Goal: Book appointment/travel/reservation

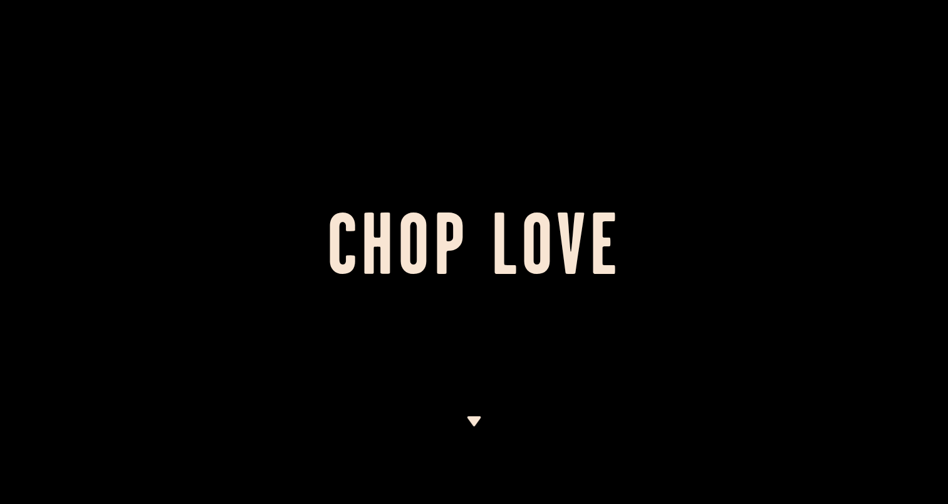
click at [476, 424] on img at bounding box center [474, 421] width 16 height 10
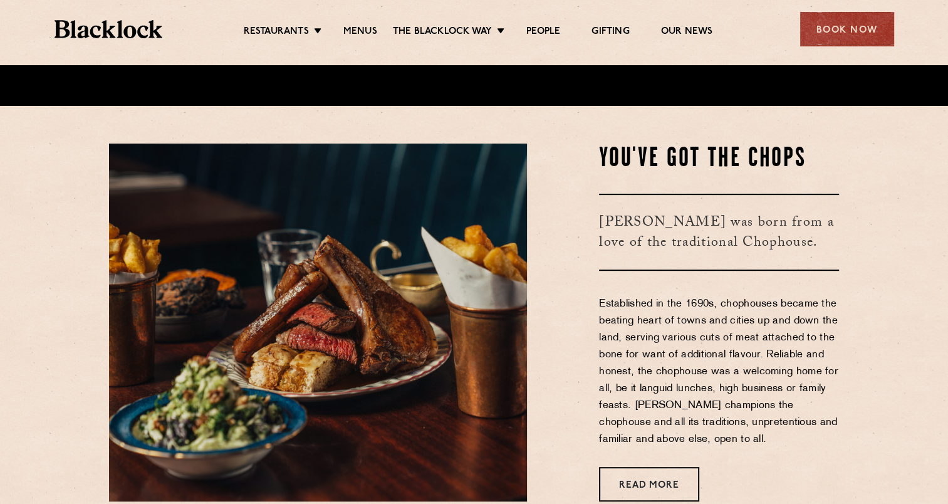
scroll to position [401, 0]
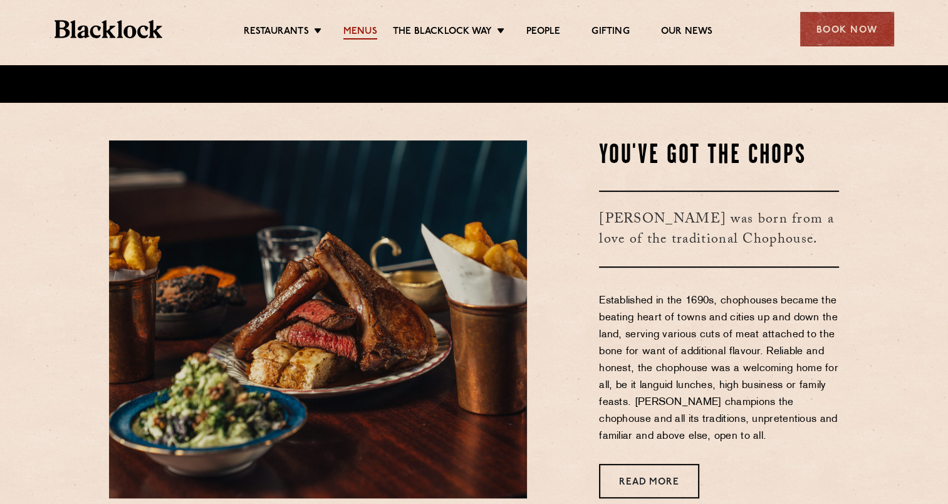
click at [355, 26] on link "Menus" at bounding box center [360, 33] width 34 height 14
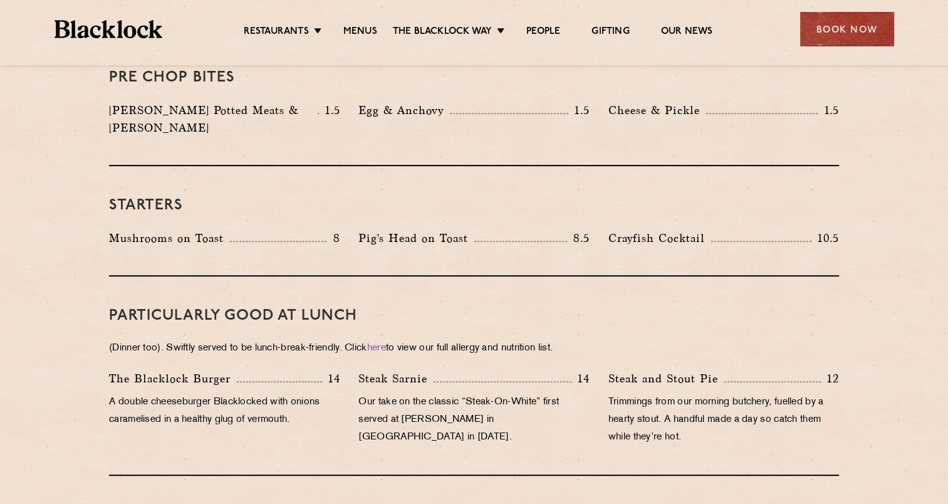
scroll to position [564, 0]
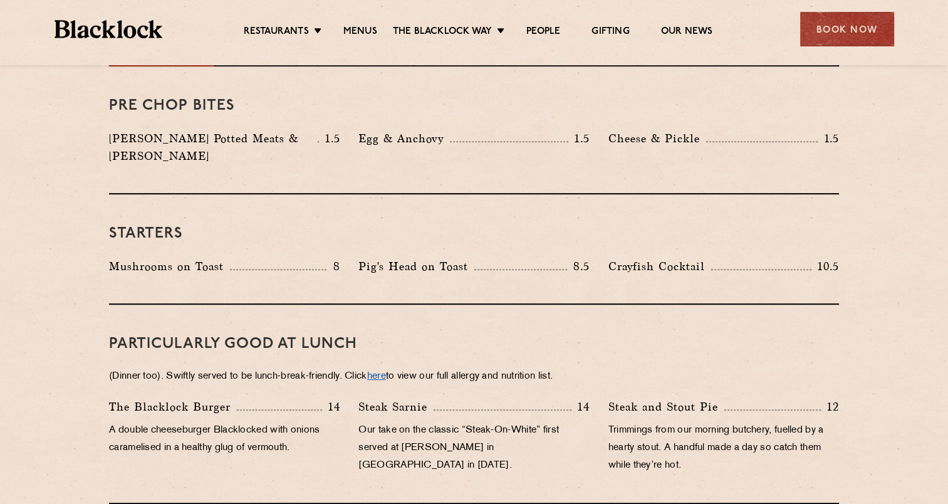
click at [386, 372] on link "here" at bounding box center [376, 376] width 19 height 9
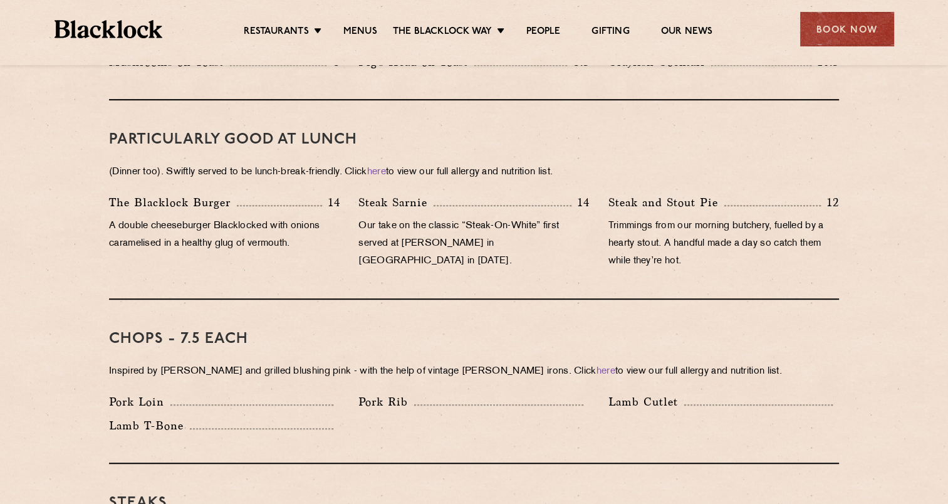
scroll to position [752, 0]
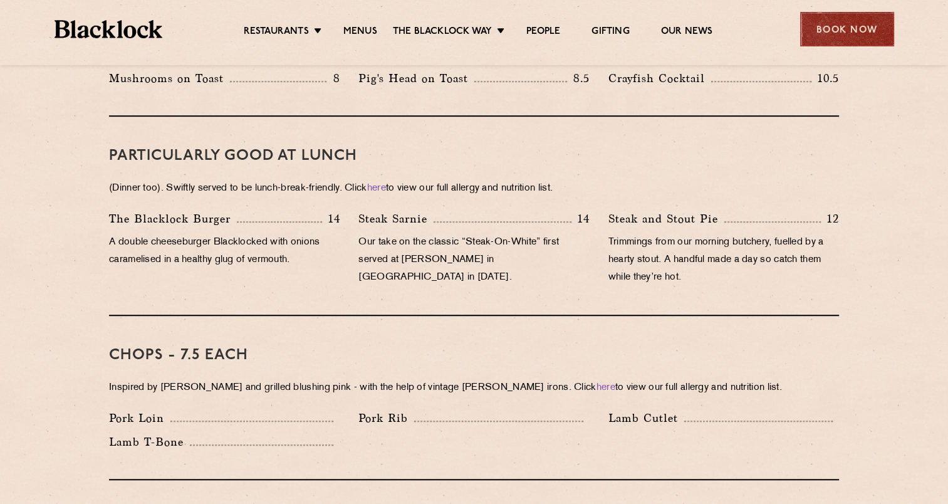
click at [861, 38] on div "Book Now" at bounding box center [847, 29] width 94 height 34
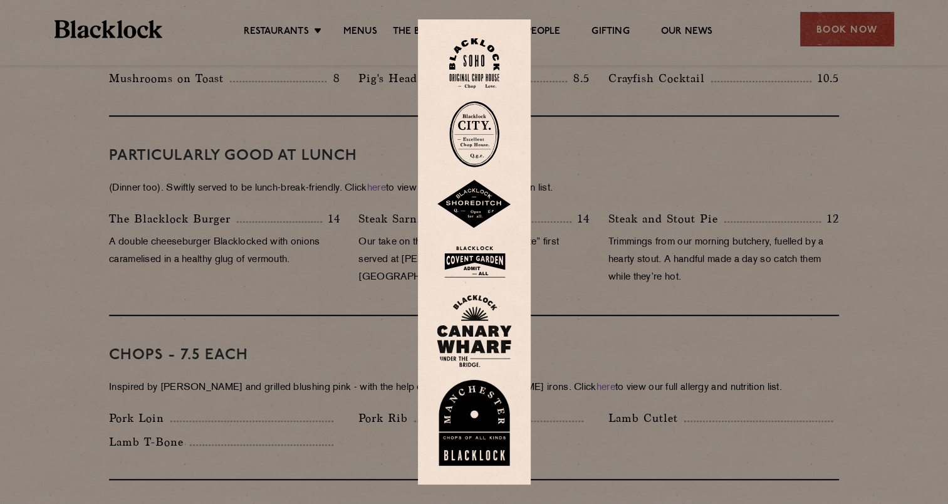
click at [473, 123] on img at bounding box center [474, 134] width 50 height 66
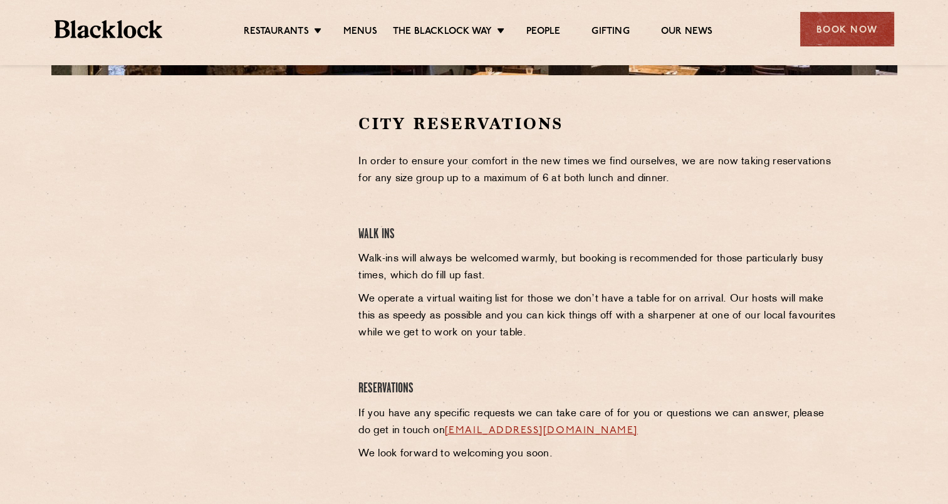
scroll to position [439, 0]
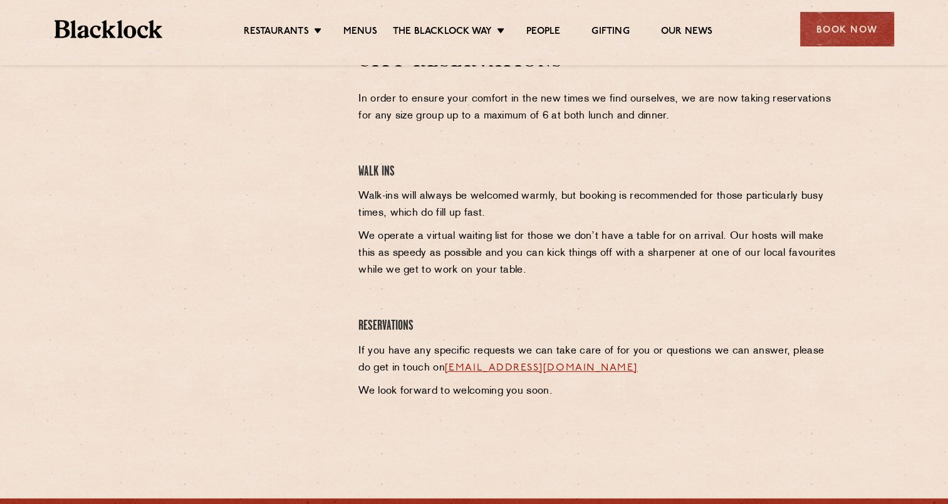
click at [521, 366] on link "[EMAIL_ADDRESS][DOMAIN_NAME]" at bounding box center [541, 368] width 193 height 10
